Goal: Book appointment/travel/reservation

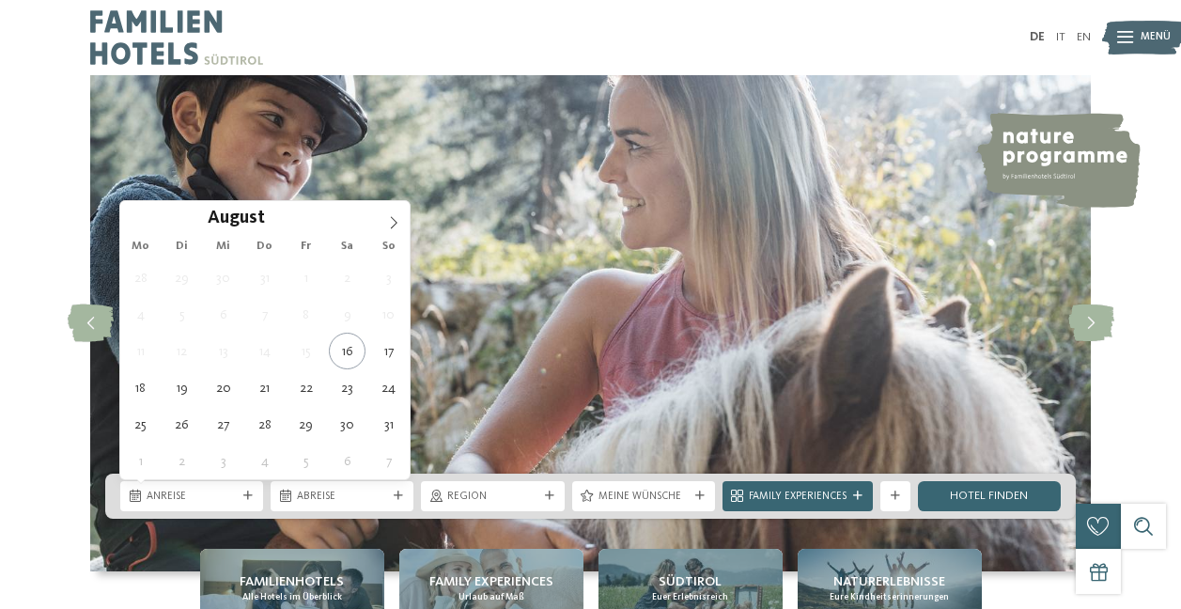
click at [253, 499] on div at bounding box center [248, 495] width 15 height 9
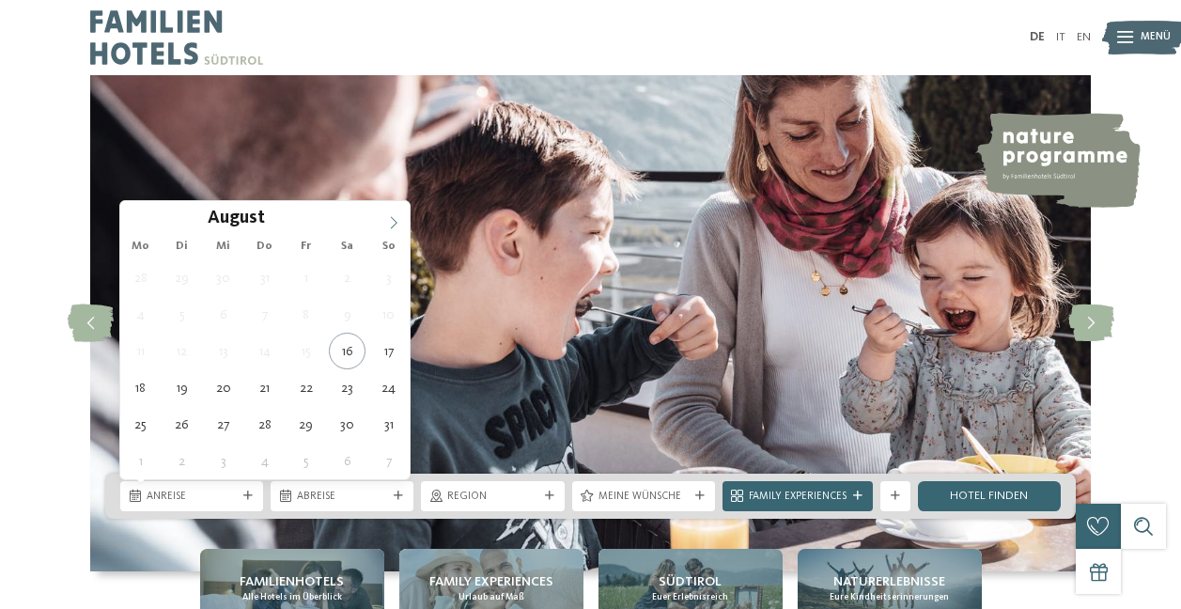
click at [394, 212] on span at bounding box center [394, 217] width 32 height 32
type div "[DATE]"
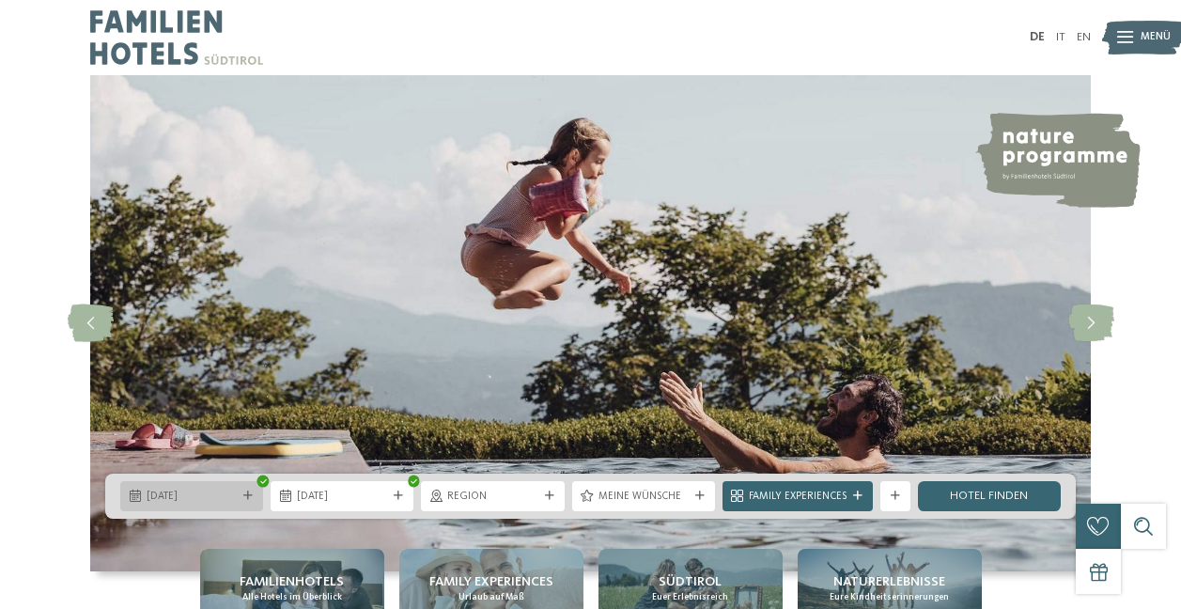
click at [200, 500] on span "[DATE]" at bounding box center [192, 497] width 90 height 15
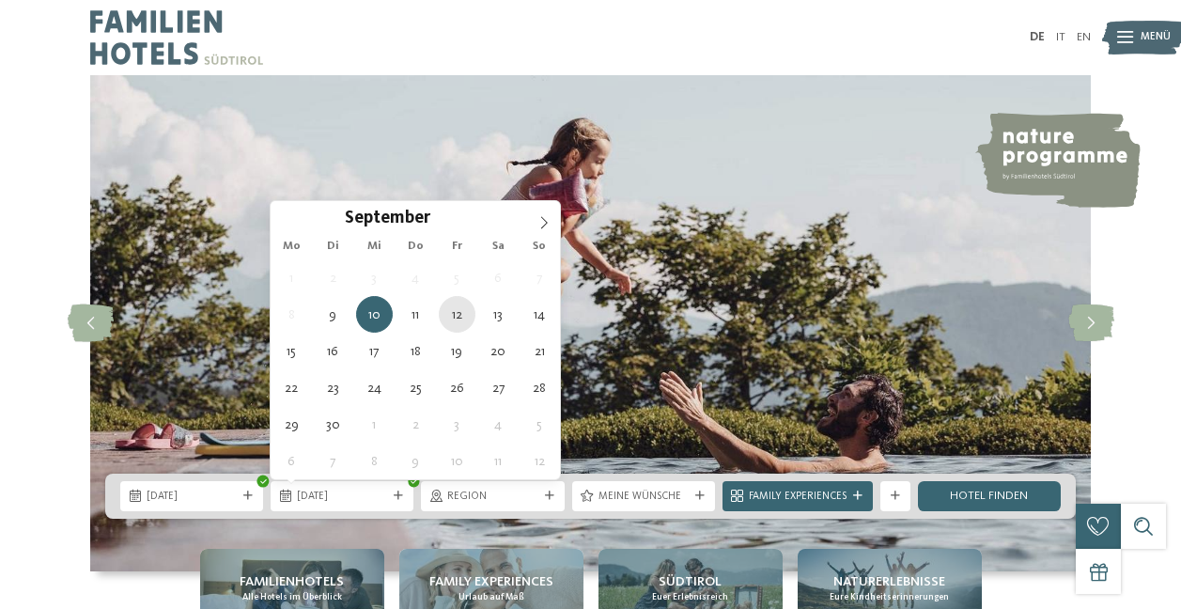
type div "[DATE]"
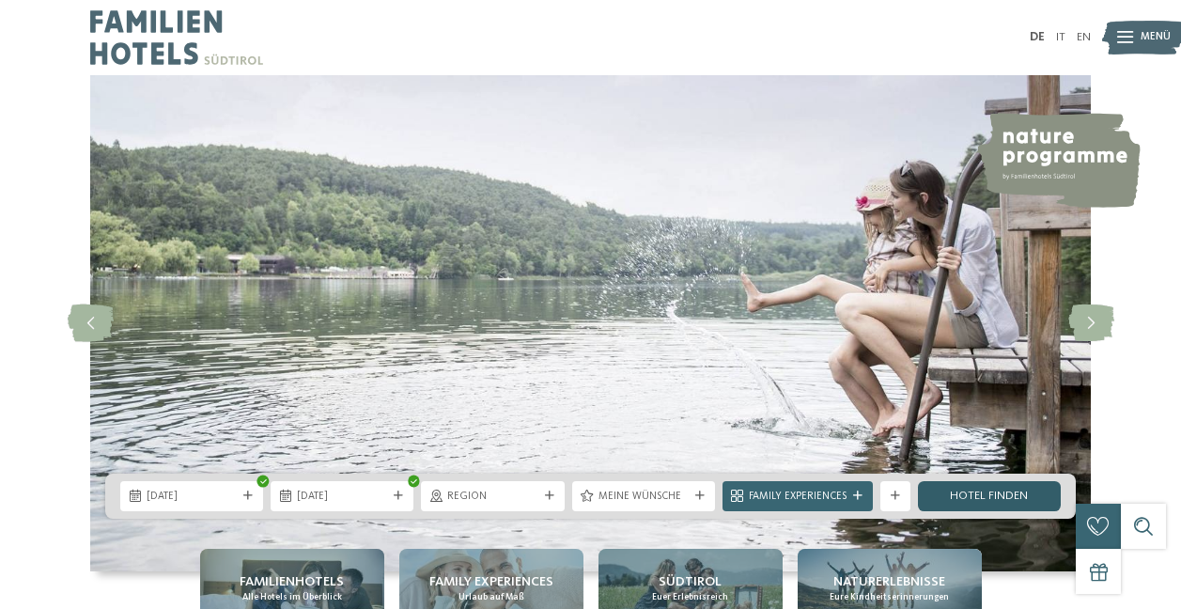
click at [975, 503] on link "Hotel finden" at bounding box center [989, 496] width 143 height 30
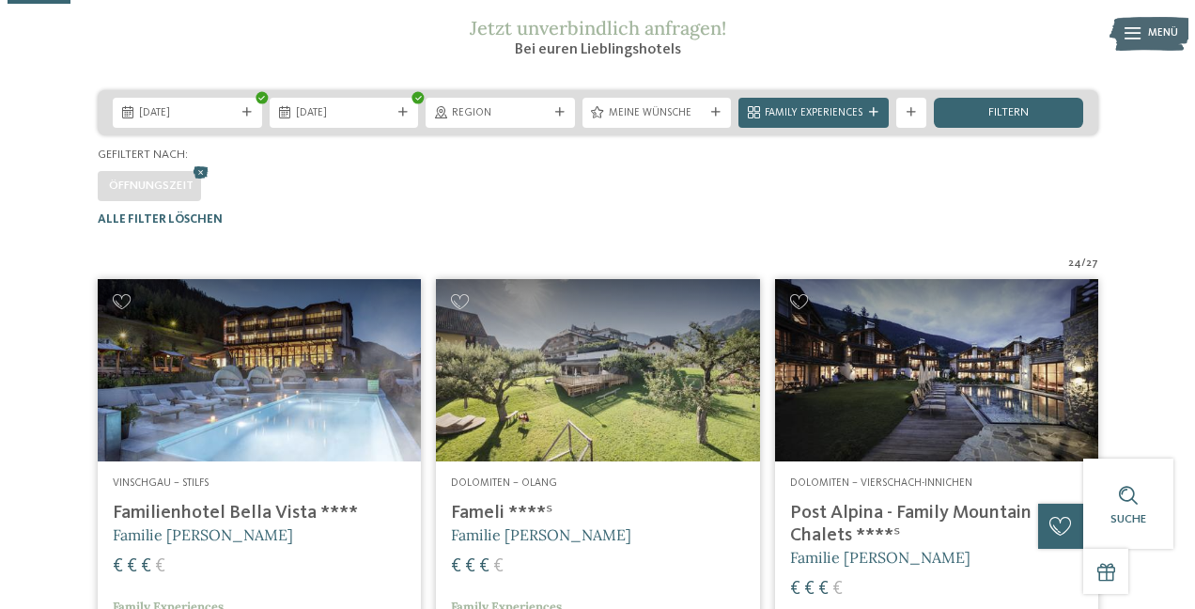
scroll to position [247, 0]
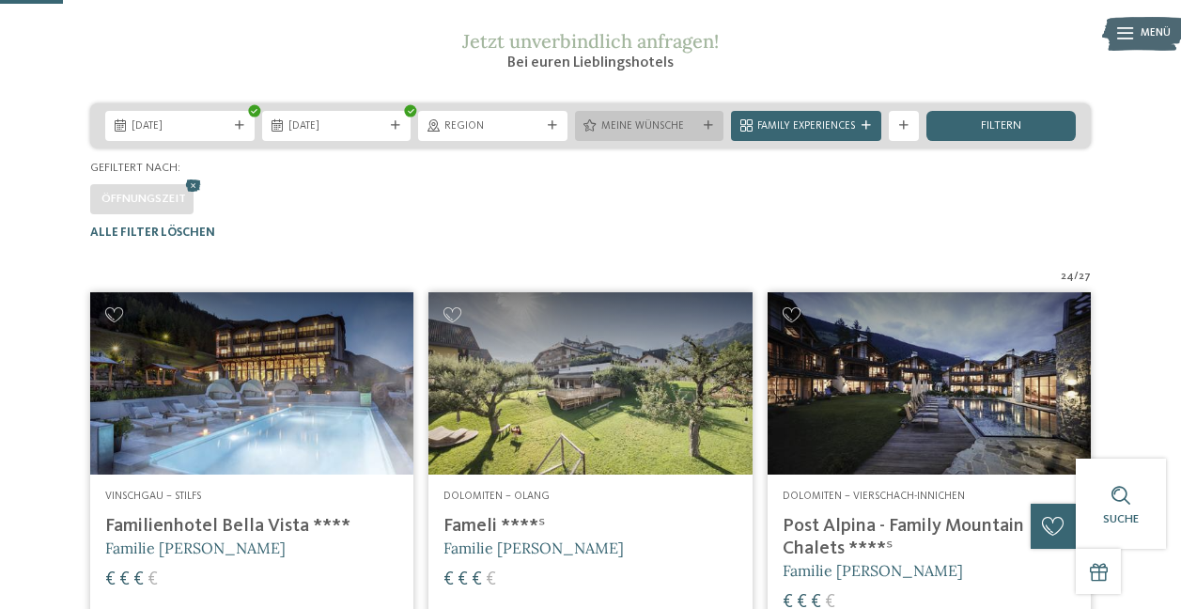
click at [710, 131] on icon at bounding box center [708, 125] width 9 height 9
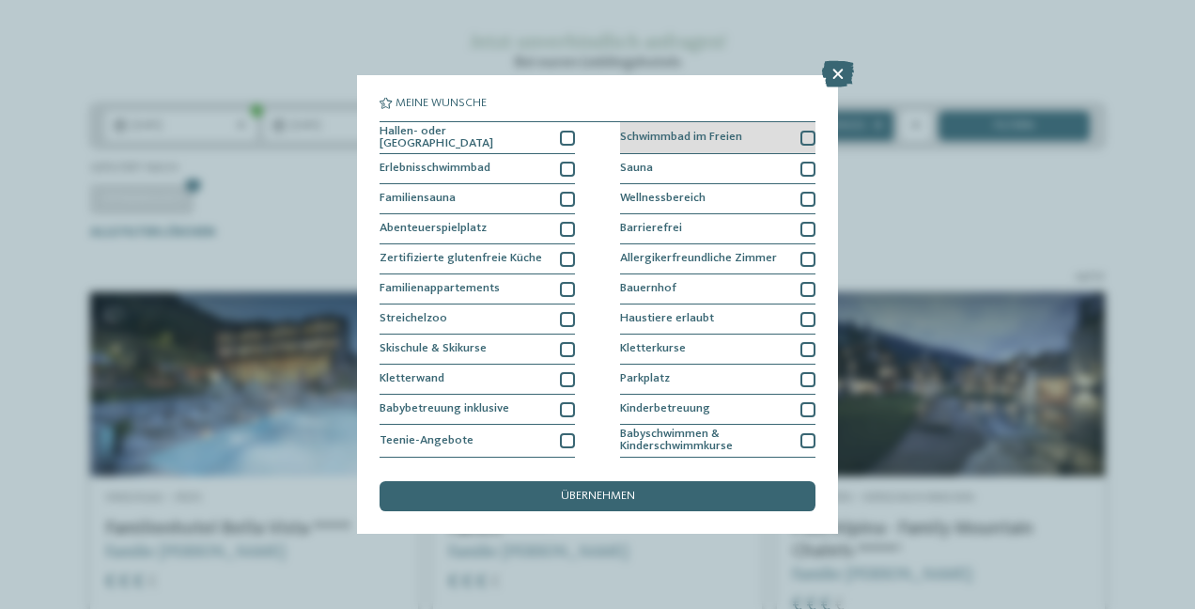
click at [802, 137] on div at bounding box center [808, 138] width 15 height 15
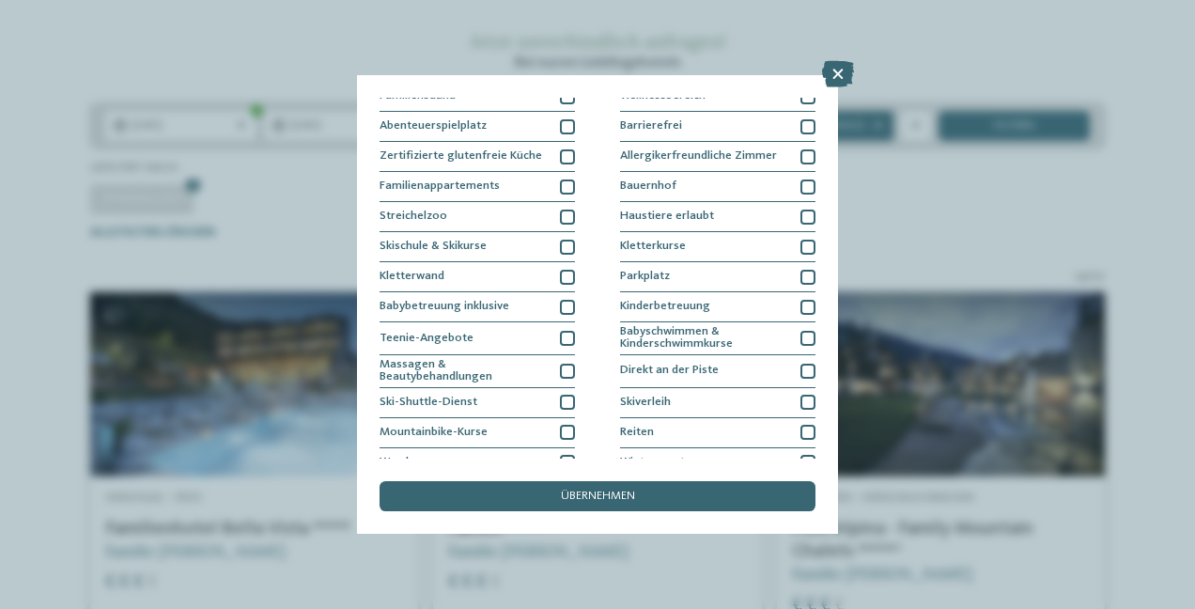
scroll to position [109, 0]
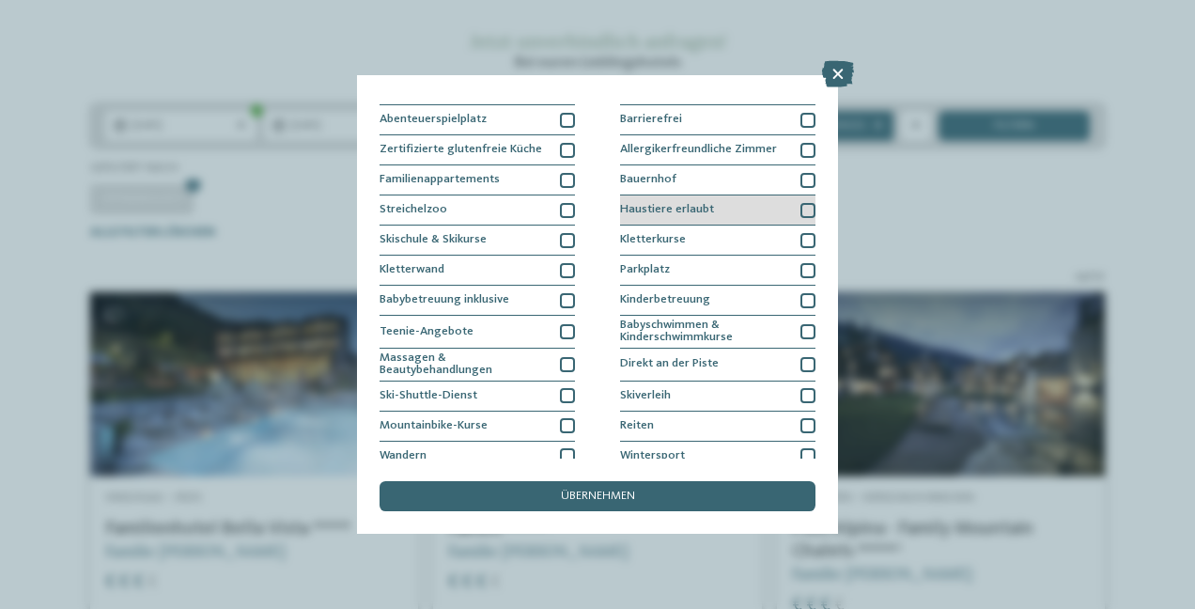
click at [801, 207] on div at bounding box center [808, 210] width 15 height 15
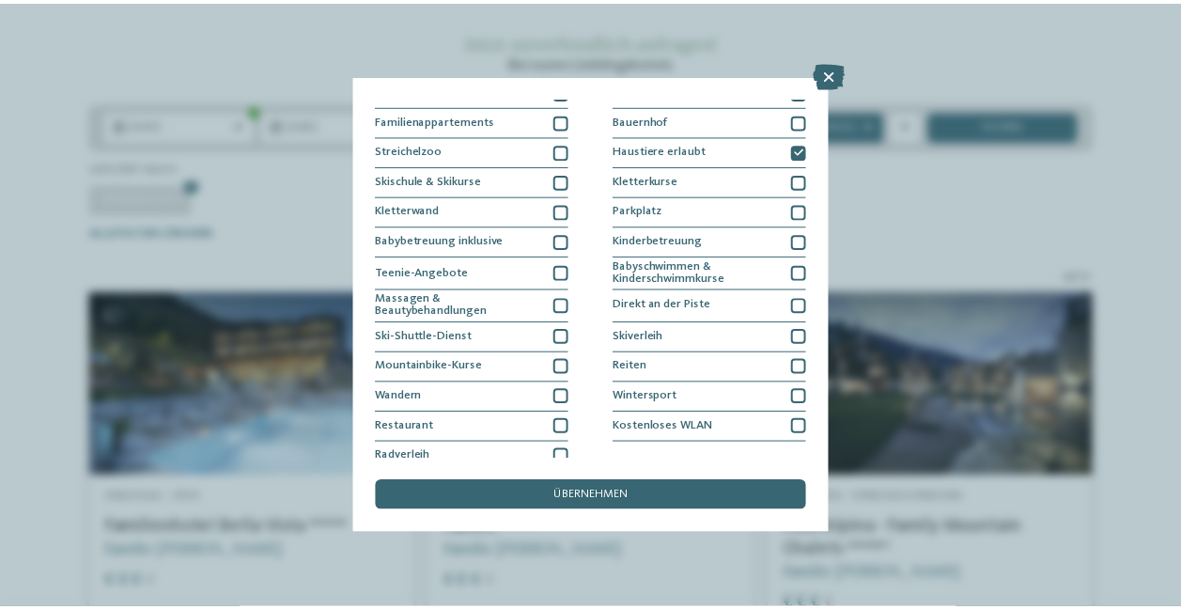
scroll to position [179, 0]
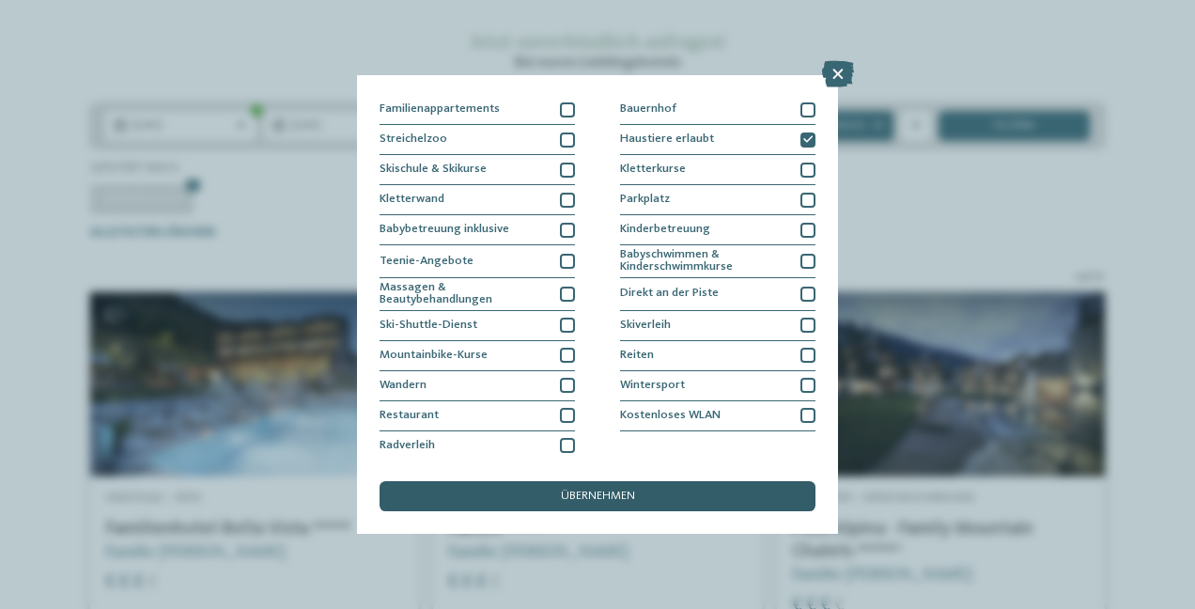
click at [618, 497] on span "übernehmen" at bounding box center [598, 497] width 74 height 12
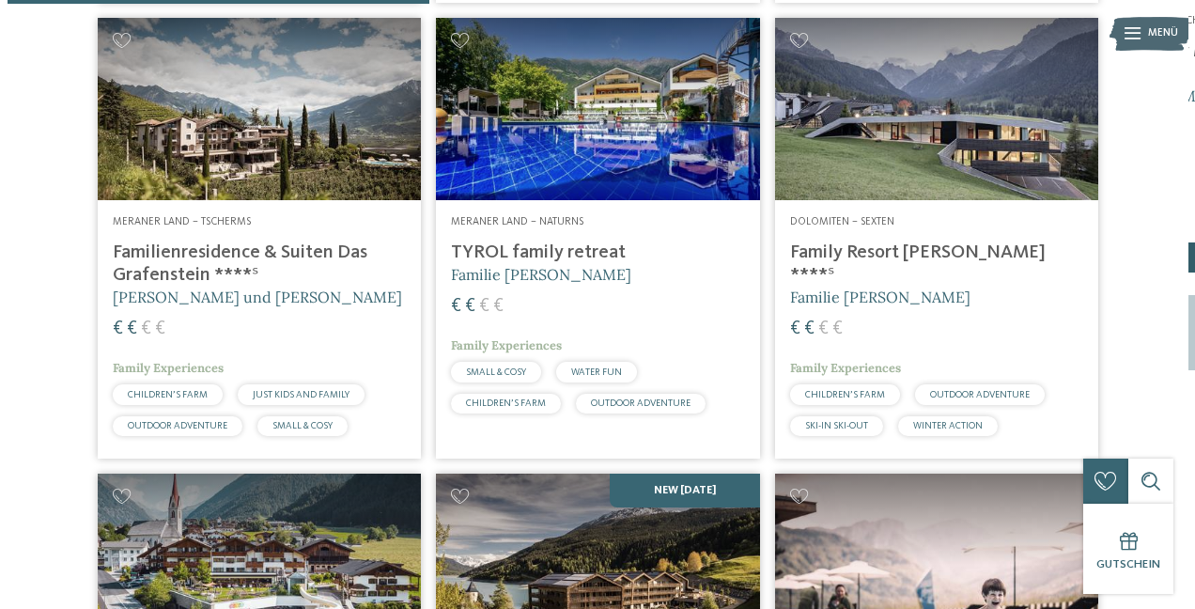
scroll to position [963, 0]
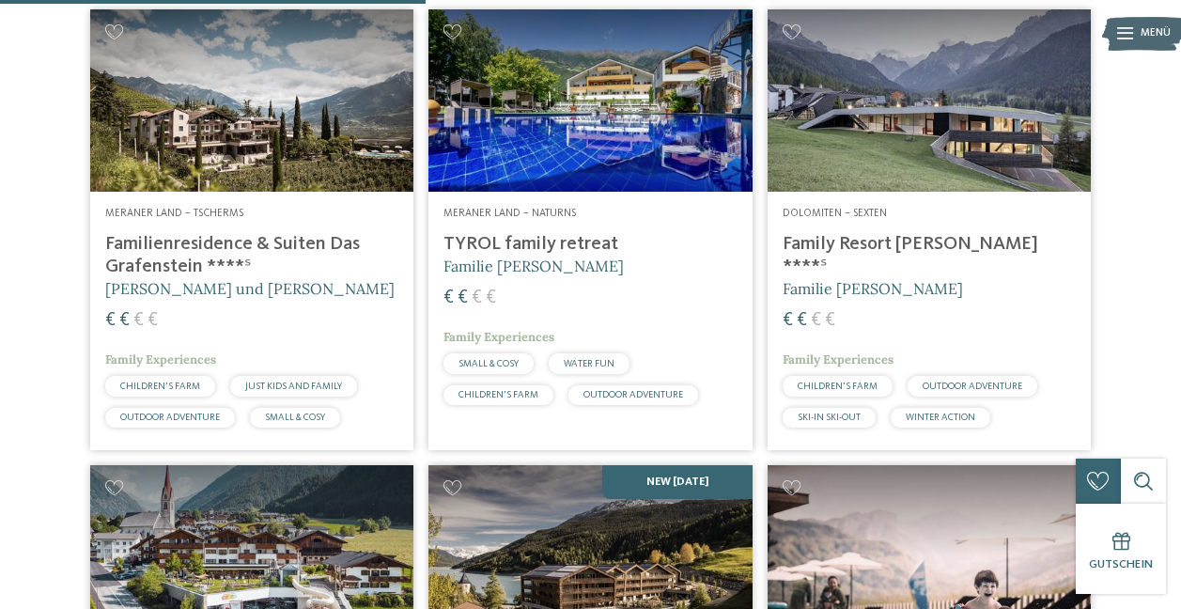
click at [896, 184] on img at bounding box center [929, 100] width 323 height 182
click at [885, 148] on img at bounding box center [929, 100] width 323 height 182
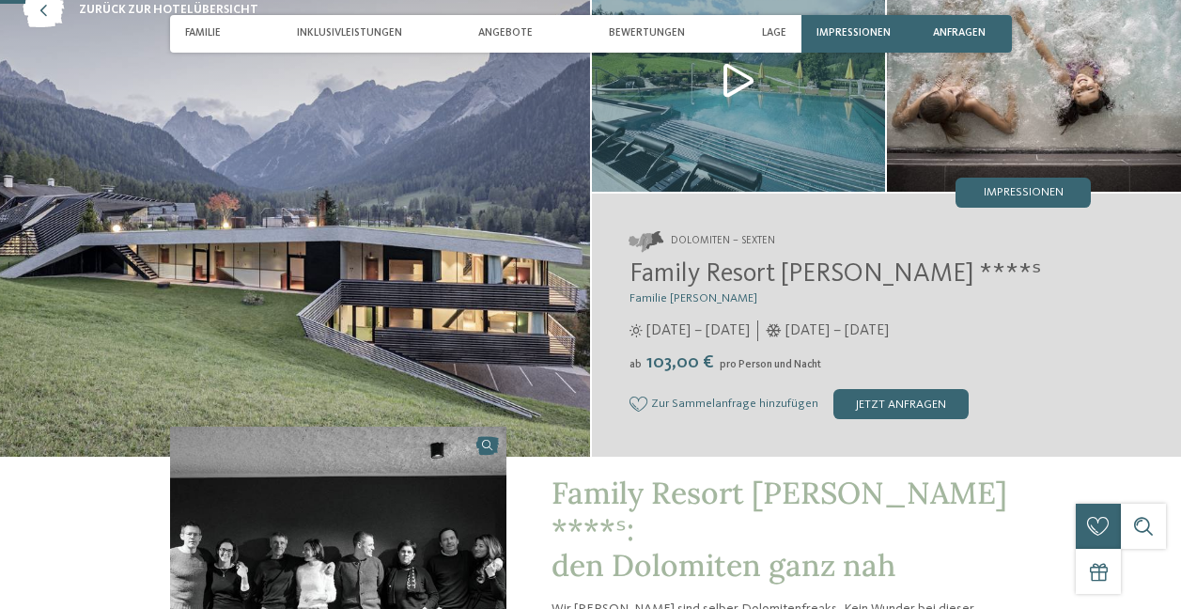
scroll to position [127, 0]
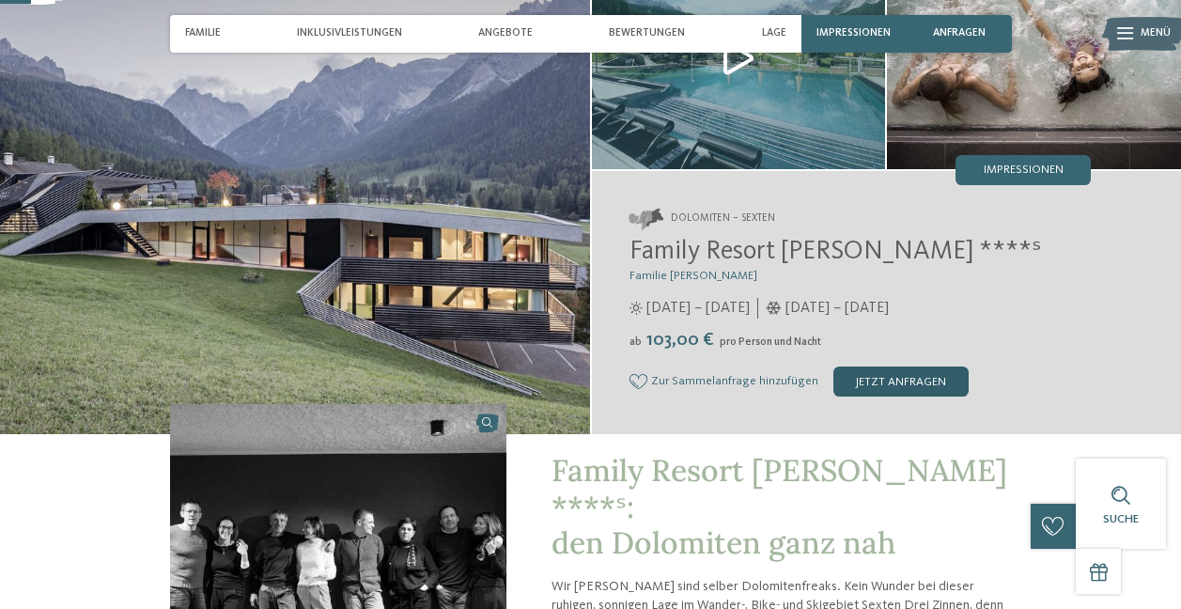
click at [864, 384] on div "jetzt anfragen" at bounding box center [900, 381] width 135 height 30
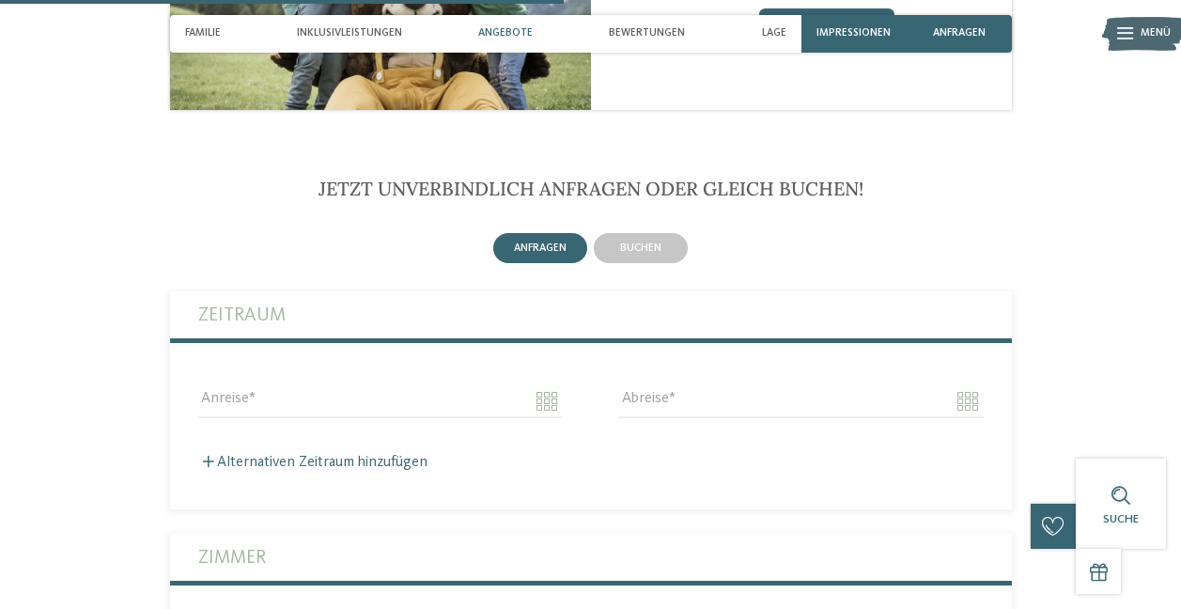
scroll to position [2476, 0]
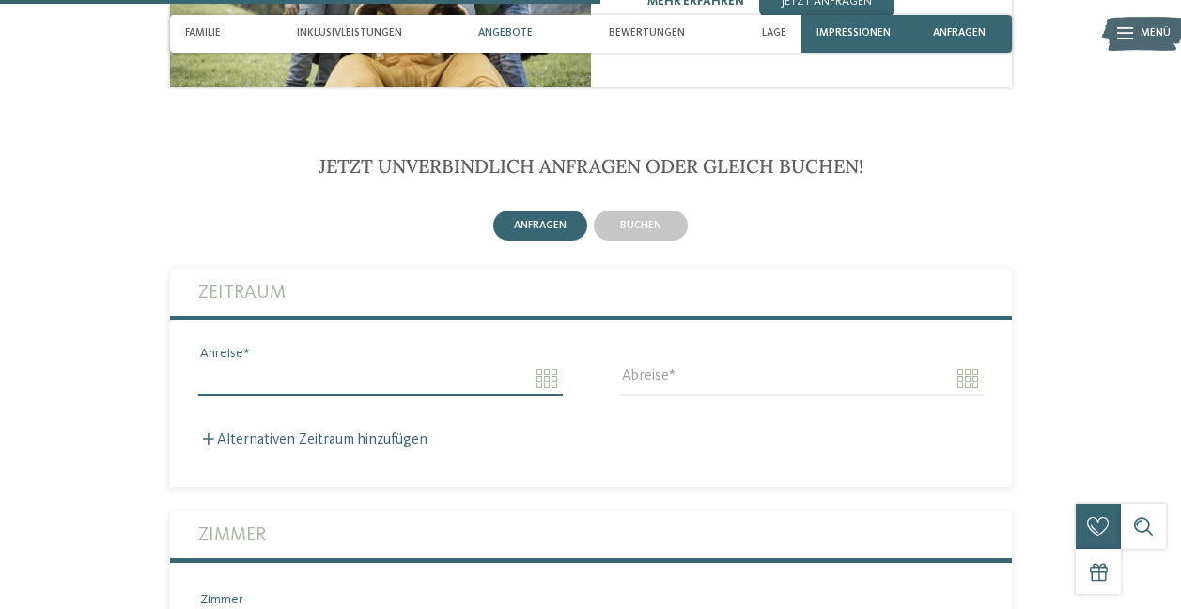
click at [299, 363] on input "Anreise" at bounding box center [380, 379] width 365 height 32
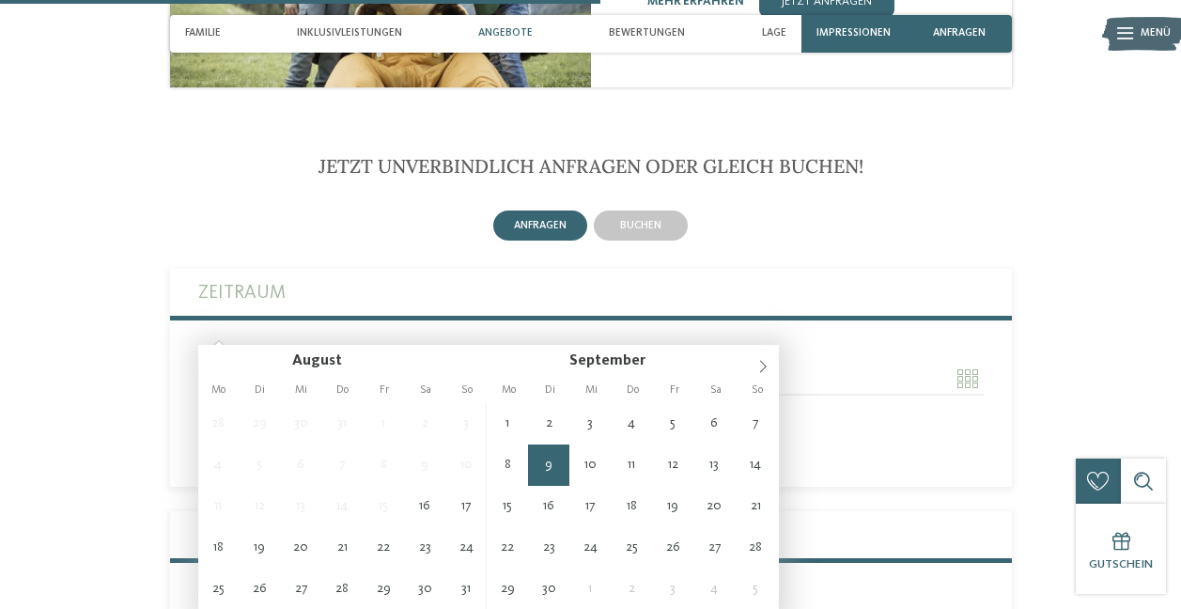
type input "**********"
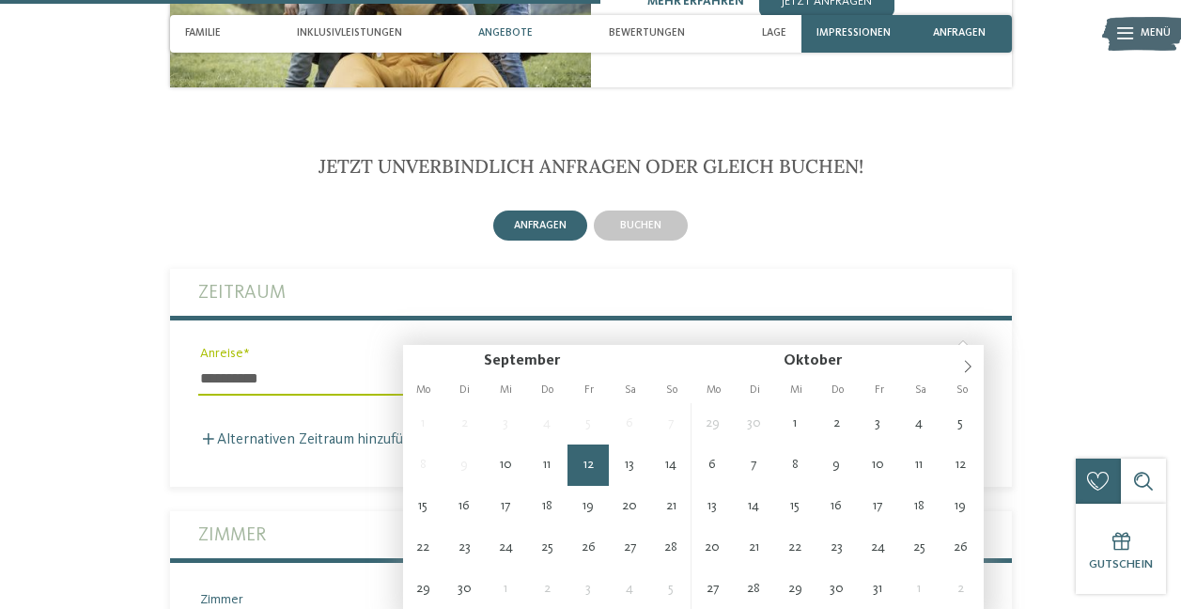
type input "**********"
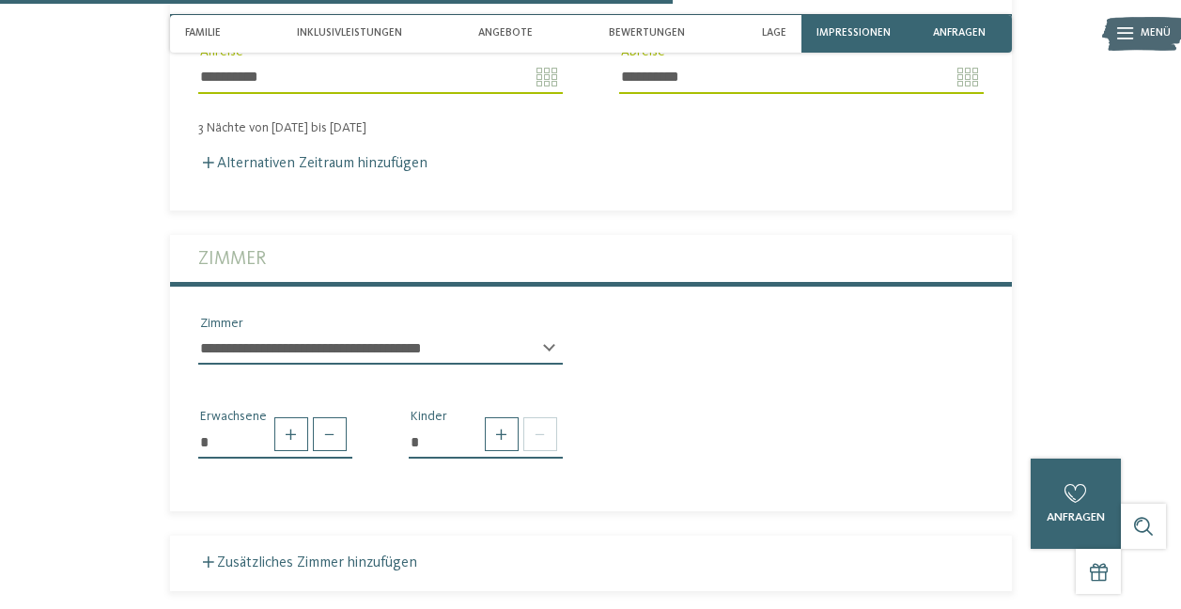
scroll to position [2801, 0]
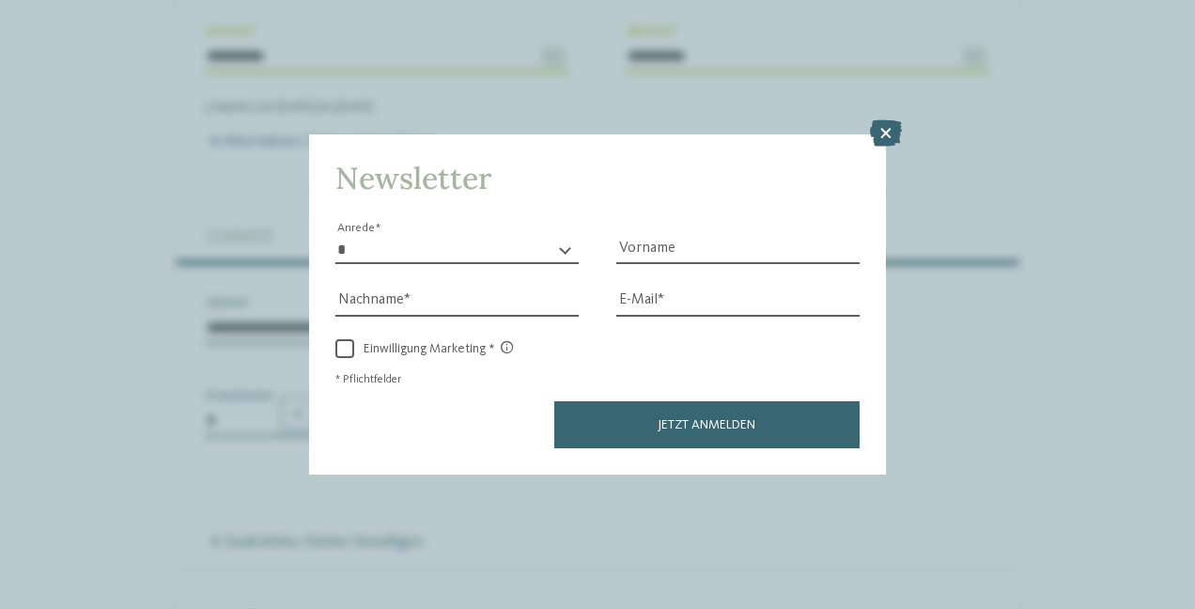
click at [333, 365] on div "Newsletter * **** **** ******* ****** Anrede Vorname Nachname E-Mail Link Link" at bounding box center [597, 303] width 577 height 339
click at [883, 139] on icon at bounding box center [886, 133] width 32 height 26
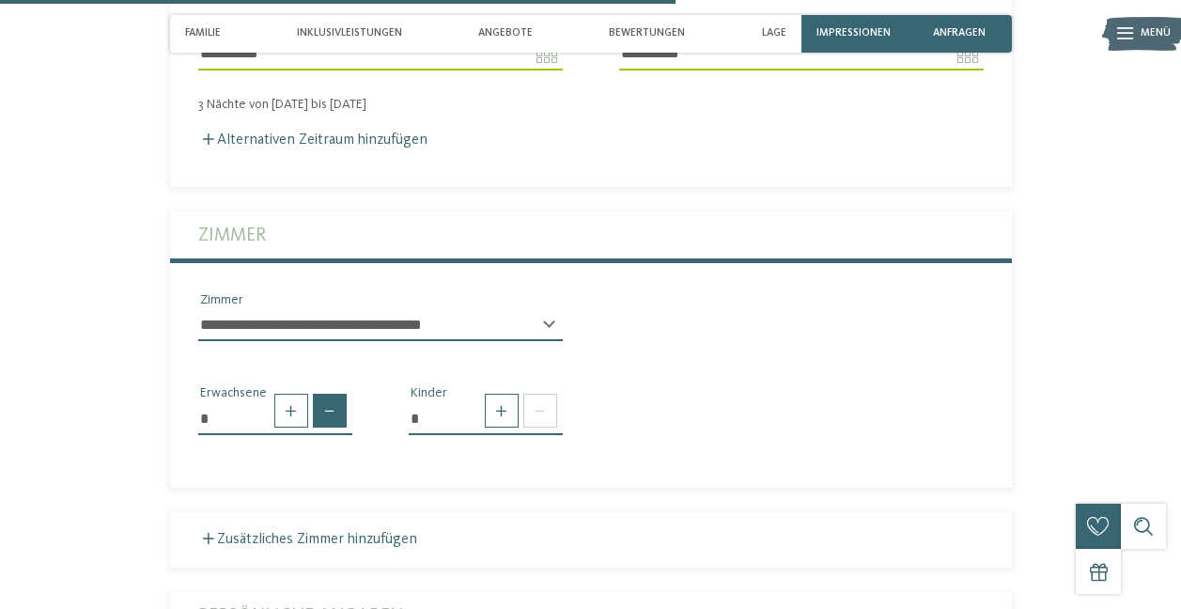
click at [331, 394] on span at bounding box center [330, 411] width 34 height 34
type input "*"
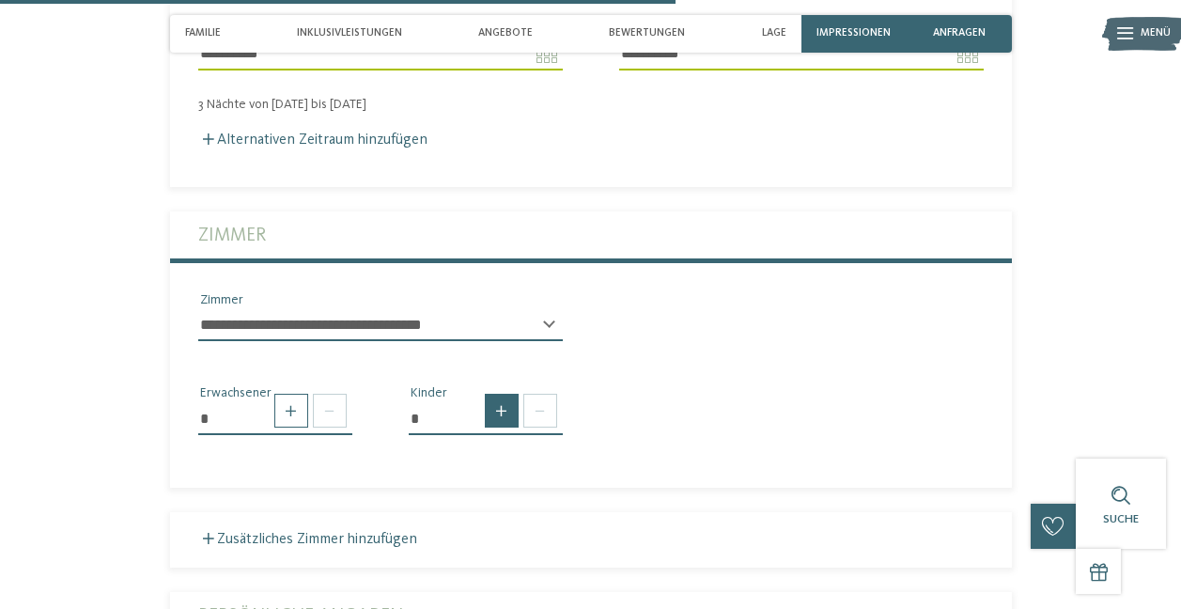
click at [503, 394] on span at bounding box center [502, 411] width 34 height 34
type input "*"
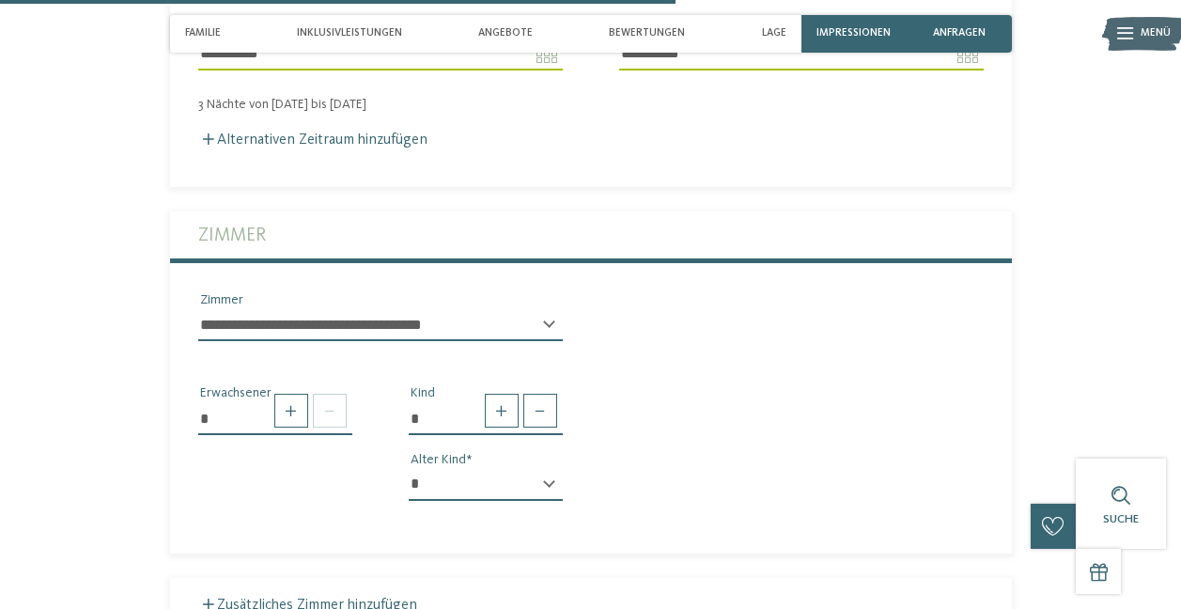
click at [524, 469] on select "* * * * * * * * * * * ** ** ** ** ** ** ** **" at bounding box center [486, 485] width 154 height 32
select select "*"
click at [409, 469] on select "* * * * * * * * * * * ** ** ** ** ** ** ** **" at bounding box center [486, 485] width 154 height 32
click at [1079, 342] on section "Jetzt unverbindlich anfragen oder gleich buchen! anfragen buchen 3" at bounding box center [591, 540] width 1022 height 1420
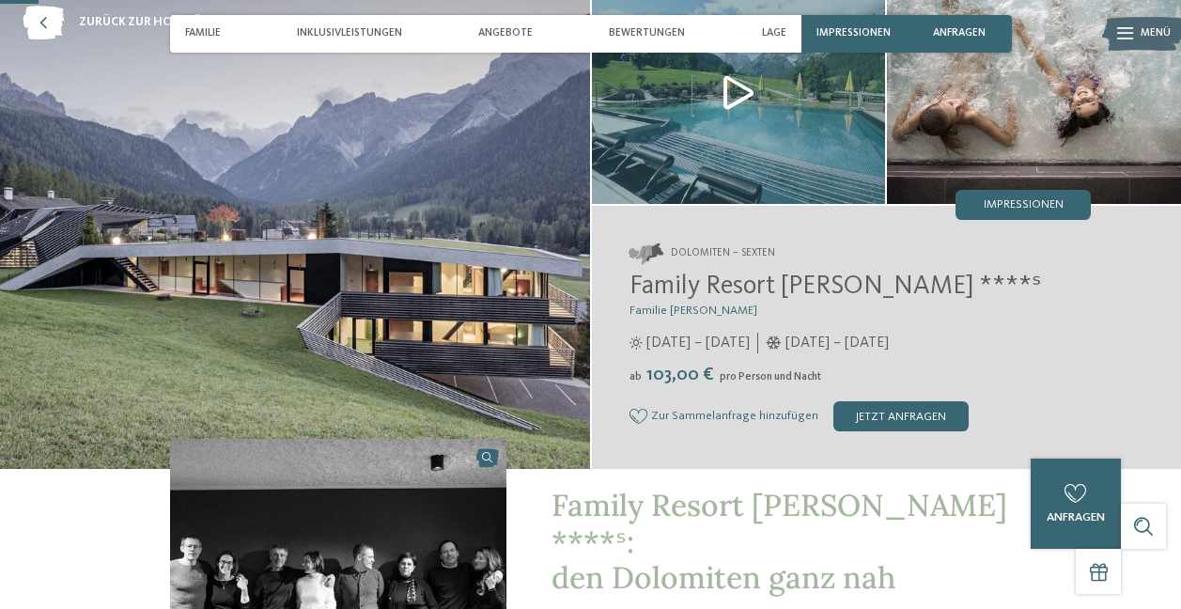
scroll to position [50, 0]
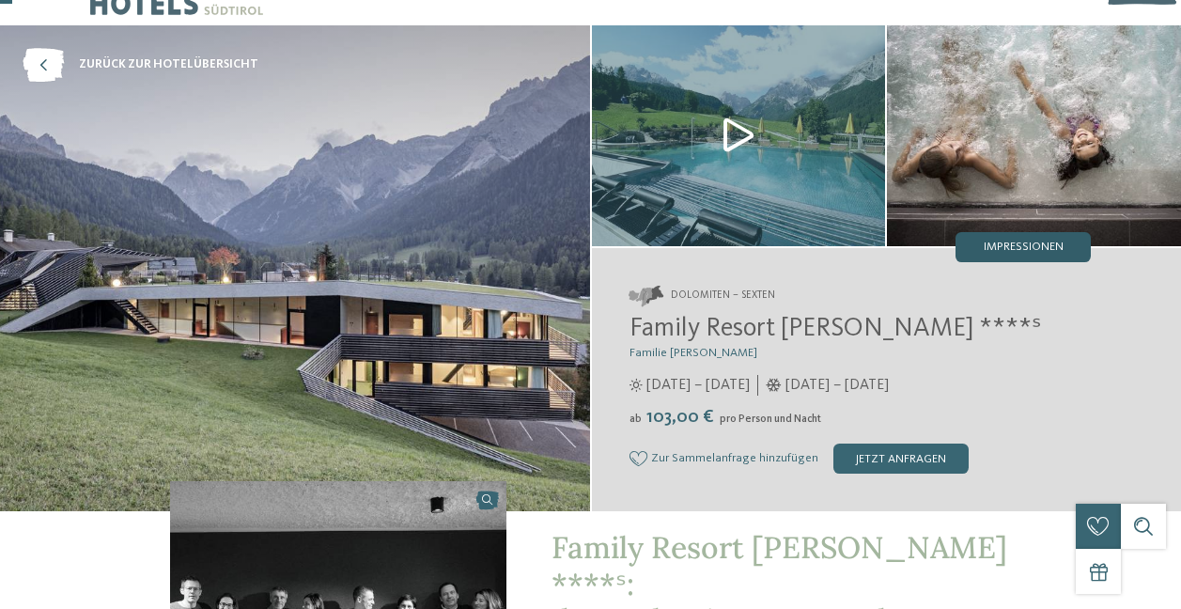
click at [1014, 240] on div "Impressionen" at bounding box center [1023, 247] width 135 height 30
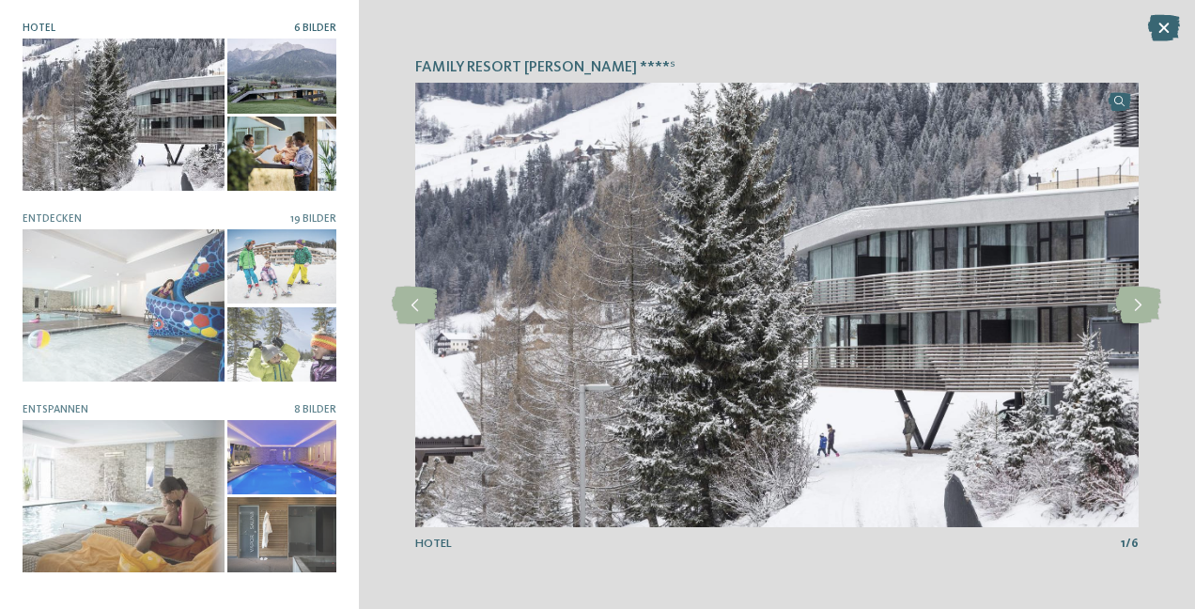
click at [142, 146] on div at bounding box center [124, 114] width 202 height 151
click at [1140, 300] on icon at bounding box center [1138, 306] width 46 height 38
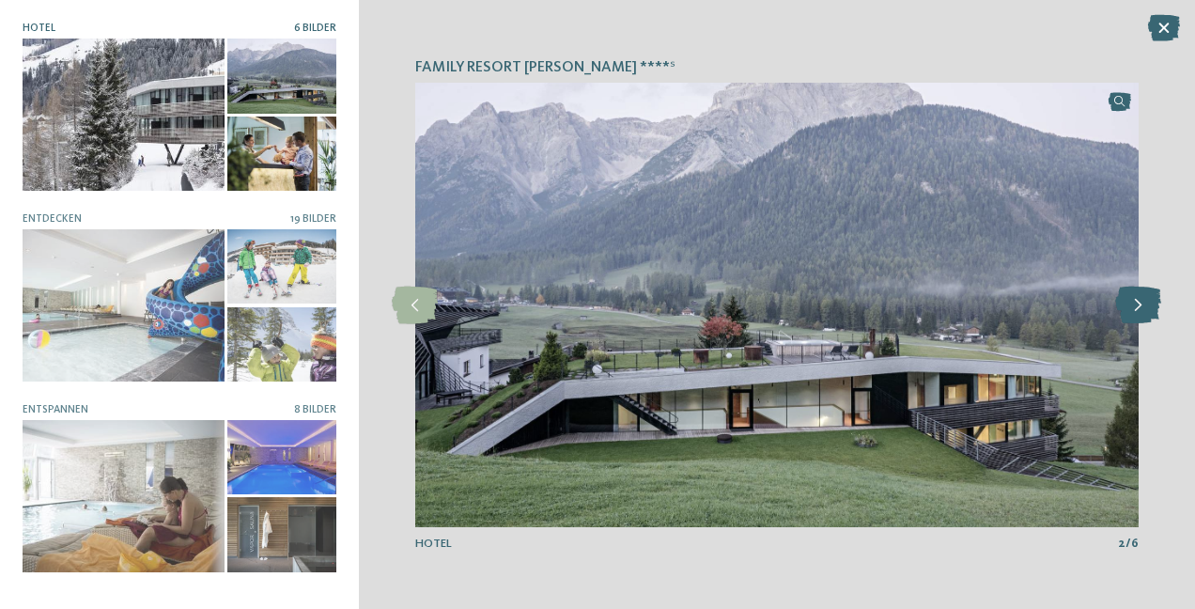
click at [1140, 300] on icon at bounding box center [1138, 306] width 46 height 38
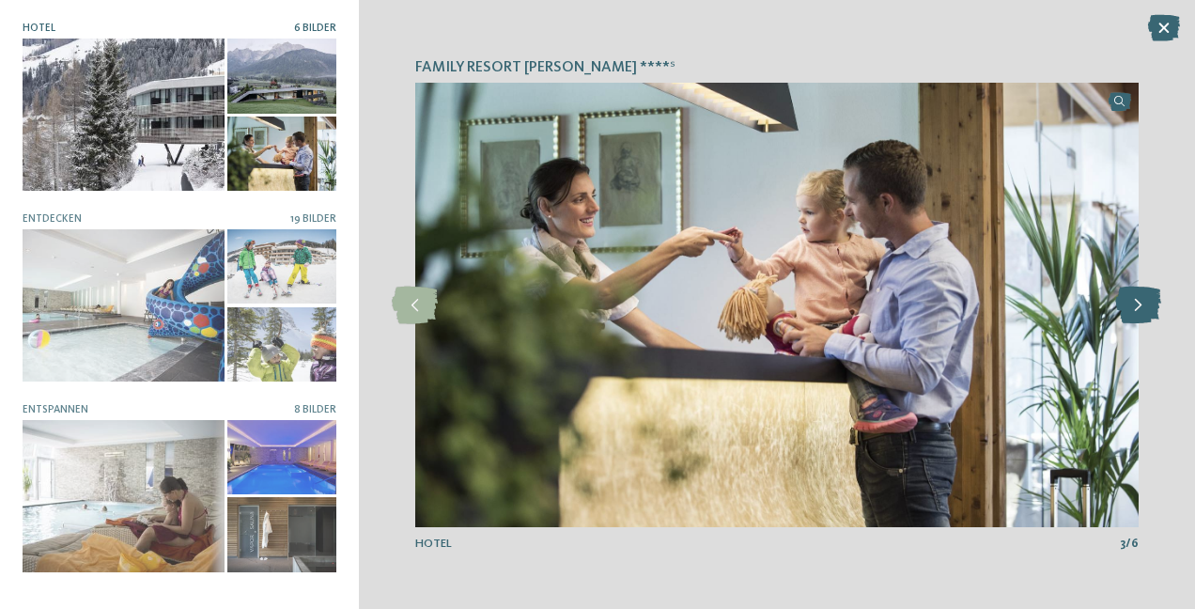
click at [1140, 300] on icon at bounding box center [1138, 306] width 46 height 38
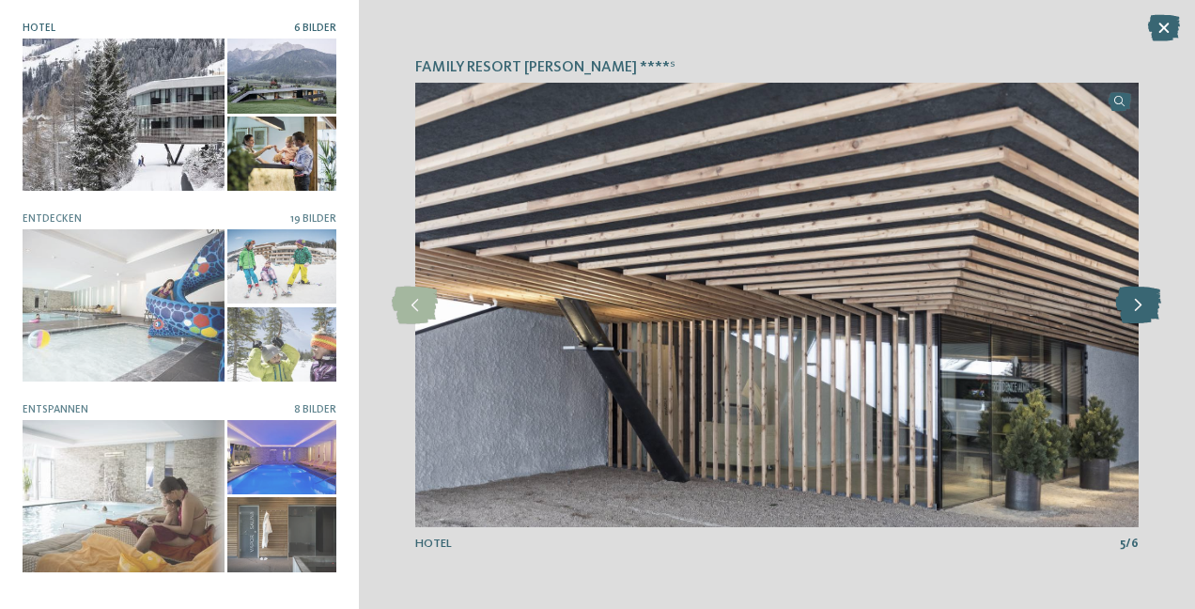
click at [1140, 300] on icon at bounding box center [1138, 306] width 46 height 38
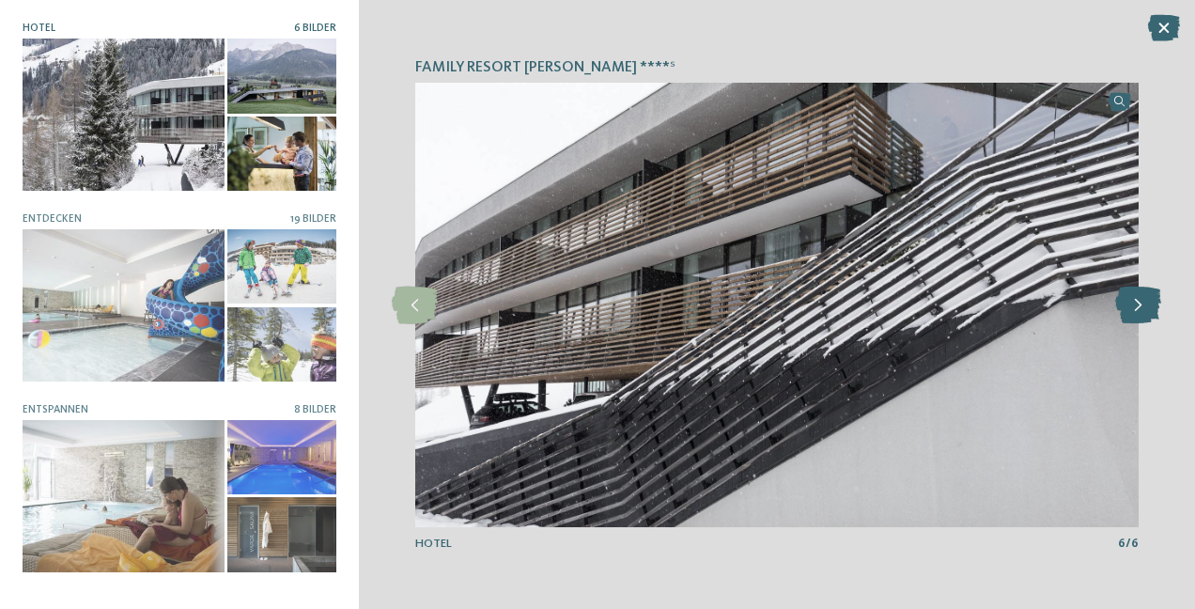
click at [1141, 297] on icon at bounding box center [1138, 306] width 46 height 38
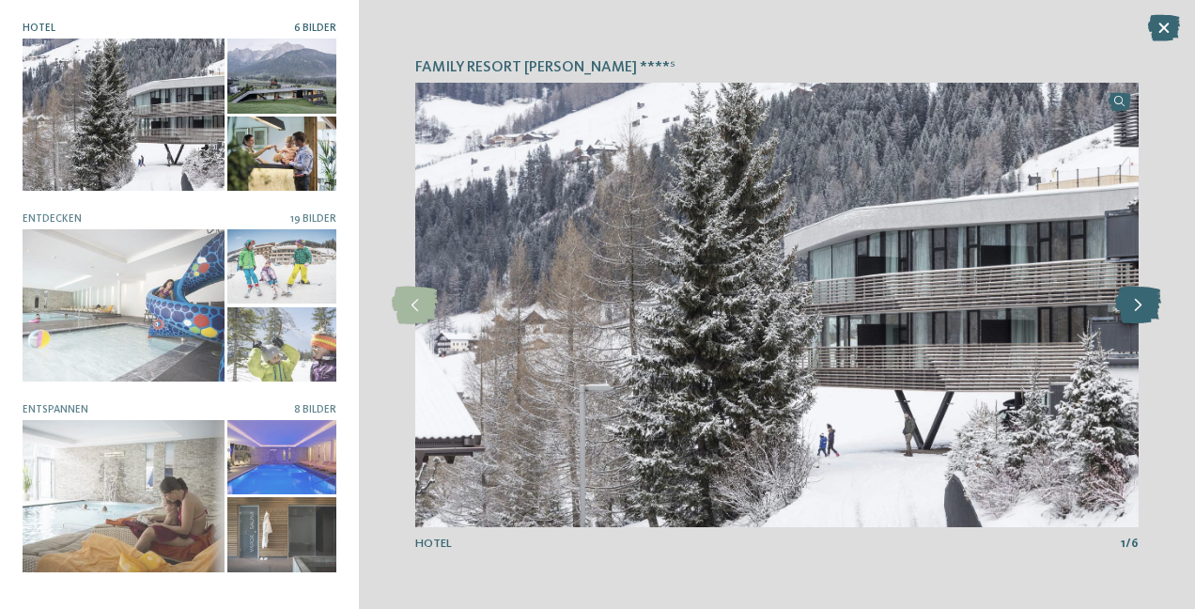
click at [1141, 296] on icon at bounding box center [1138, 306] width 46 height 38
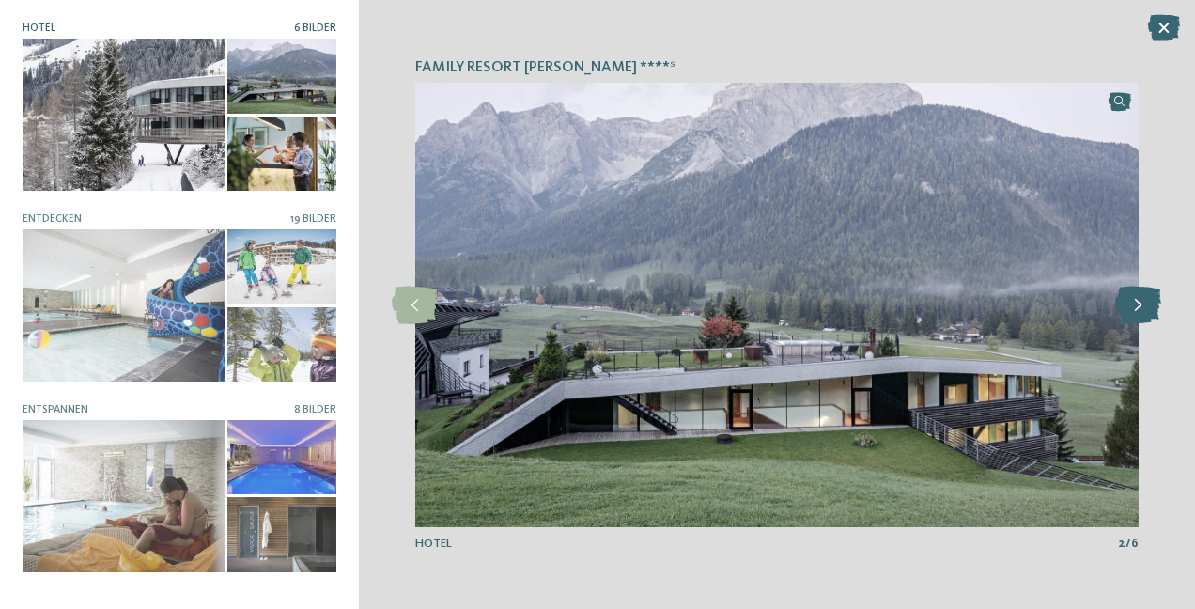
click at [1141, 295] on icon at bounding box center [1138, 306] width 46 height 38
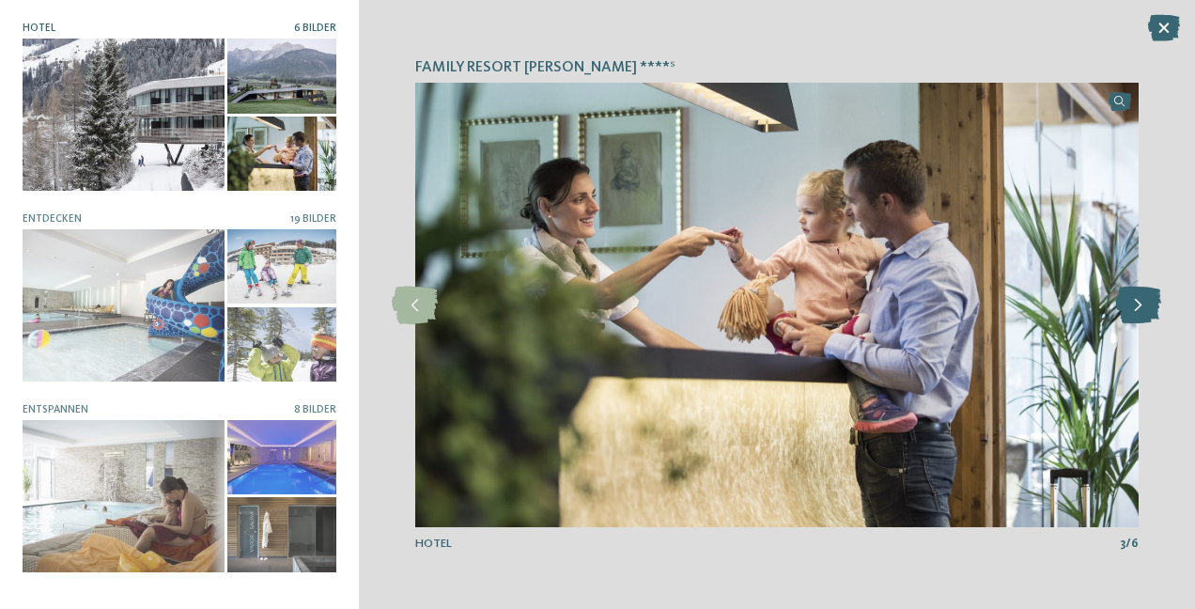
click at [1141, 295] on icon at bounding box center [1138, 306] width 46 height 38
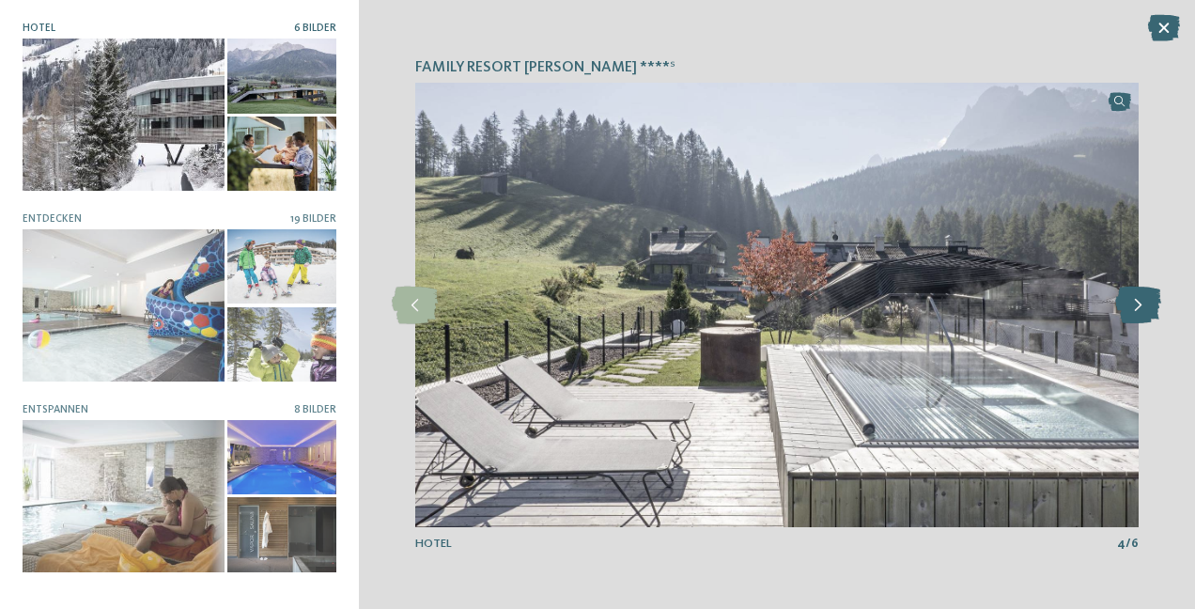
click at [1141, 294] on icon at bounding box center [1138, 306] width 46 height 38
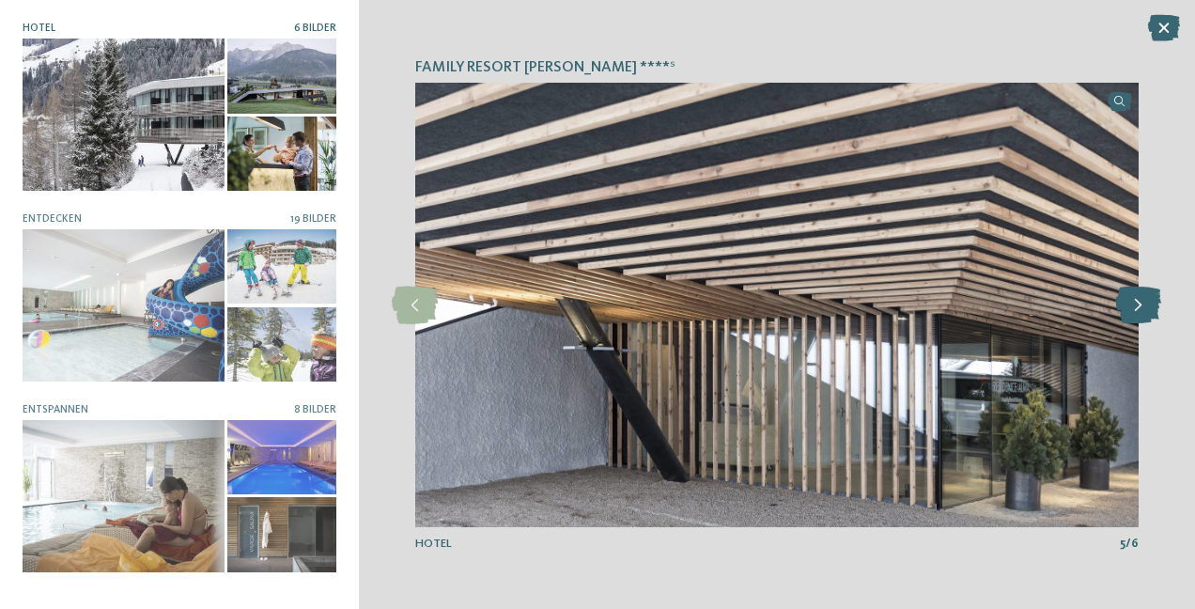
click at [1141, 294] on icon at bounding box center [1138, 306] width 46 height 38
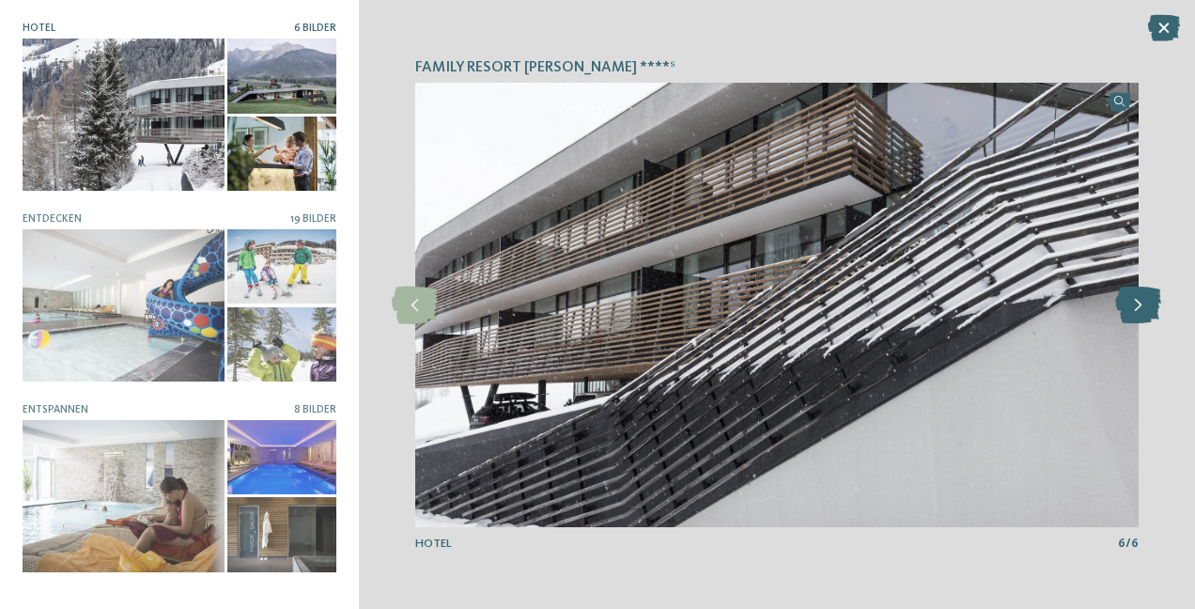
click at [1141, 294] on icon at bounding box center [1138, 306] width 46 height 38
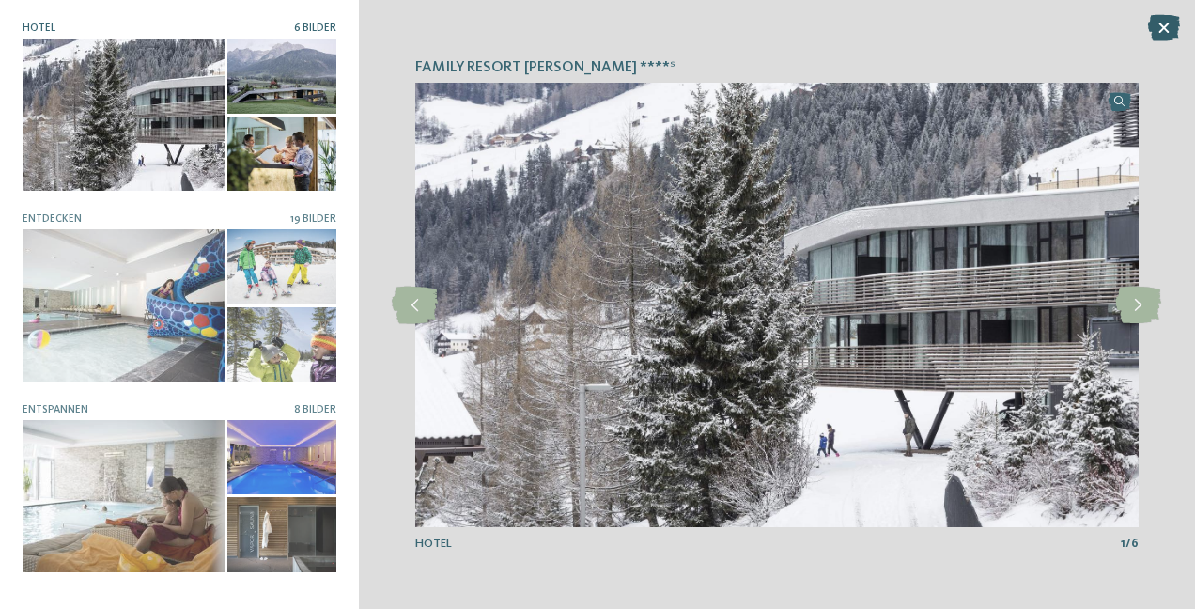
click at [1155, 23] on icon at bounding box center [1164, 28] width 32 height 26
